Goal: Information Seeking & Learning: Learn about a topic

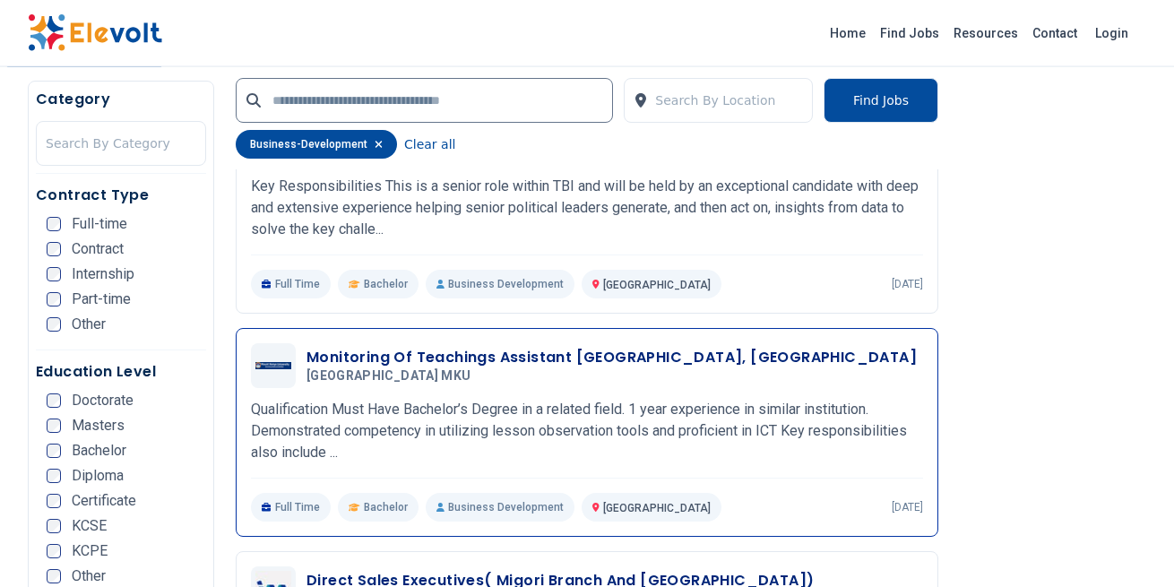
scroll to position [2855, 0]
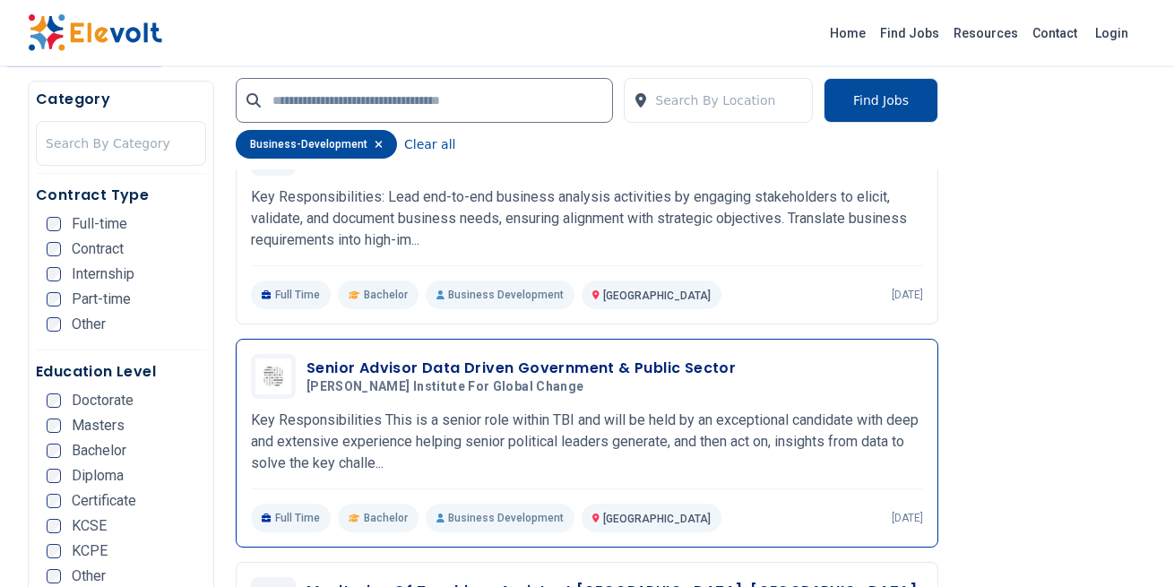
click at [612, 376] on h3 "Senior Advisor Data Driven Government & Public Sector" at bounding box center [520, 369] width 429 height 22
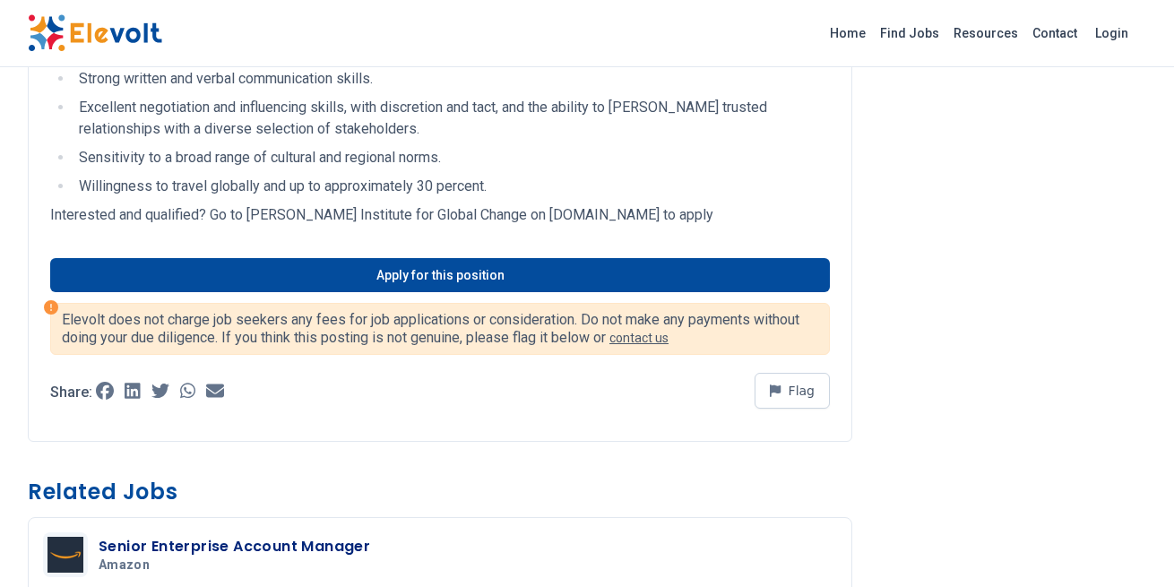
scroll to position [3144, 0]
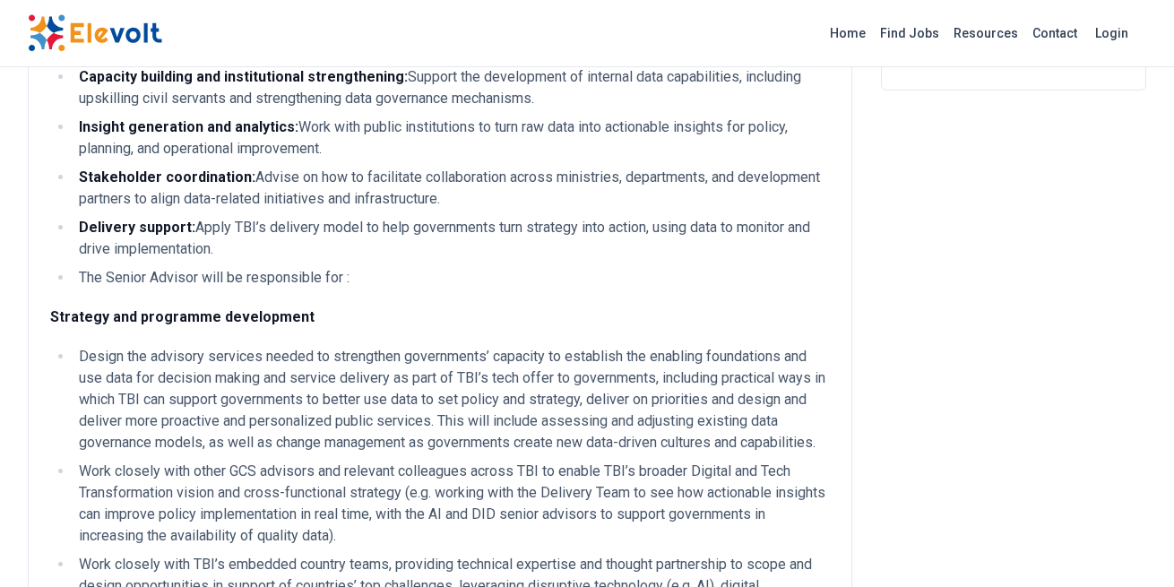
scroll to position [0, 0]
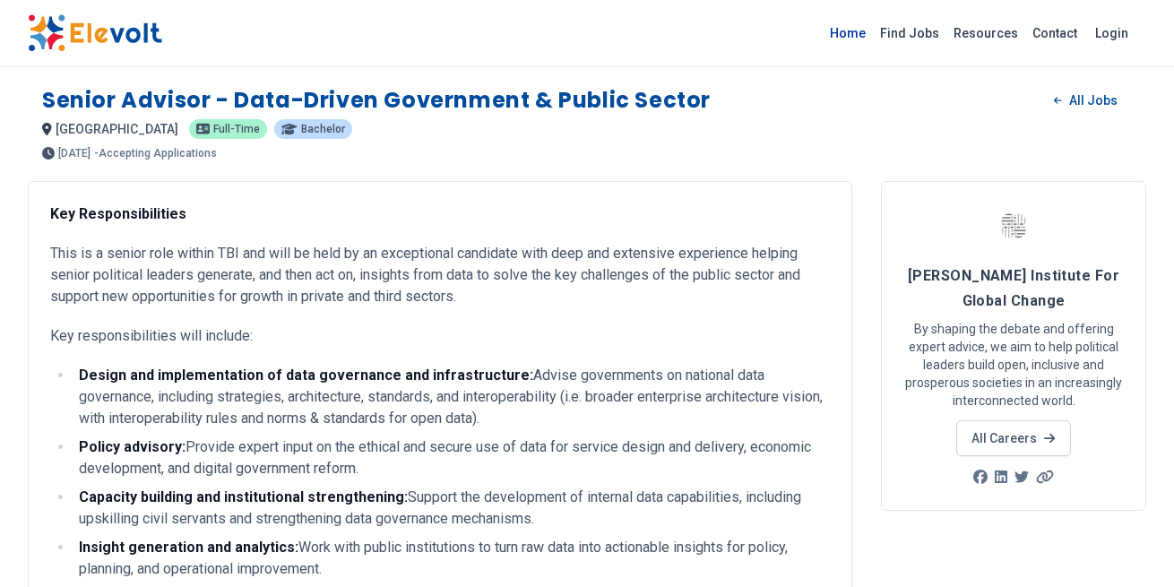
click at [860, 39] on link "Home" at bounding box center [848, 33] width 50 height 29
